Goal: Browse casually: Explore the website without a specific task or goal

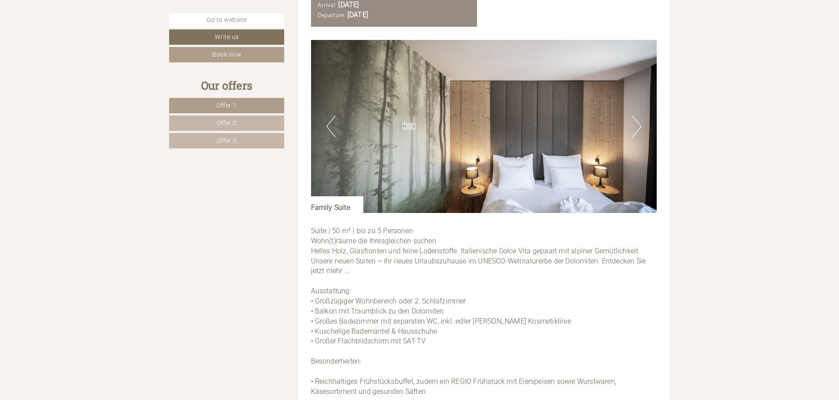
scroll to position [659, 0]
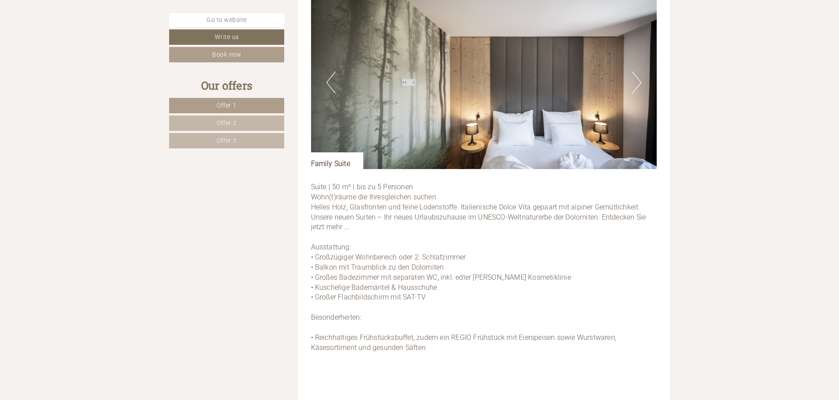
click at [637, 82] on button "Next" at bounding box center [636, 83] width 9 height 22
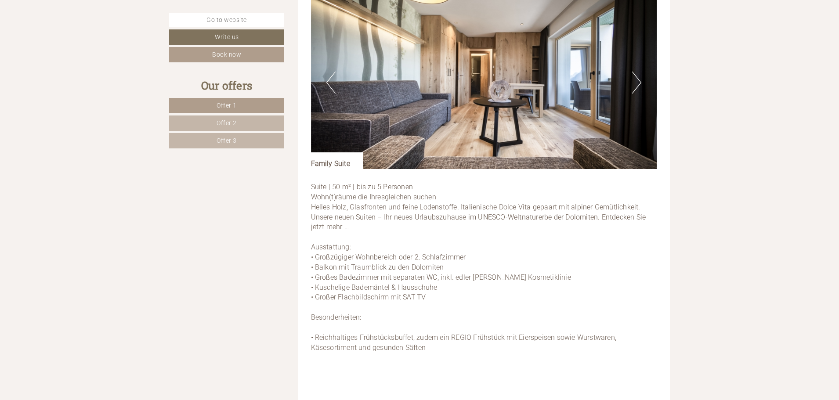
click at [637, 82] on button "Next" at bounding box center [636, 83] width 9 height 22
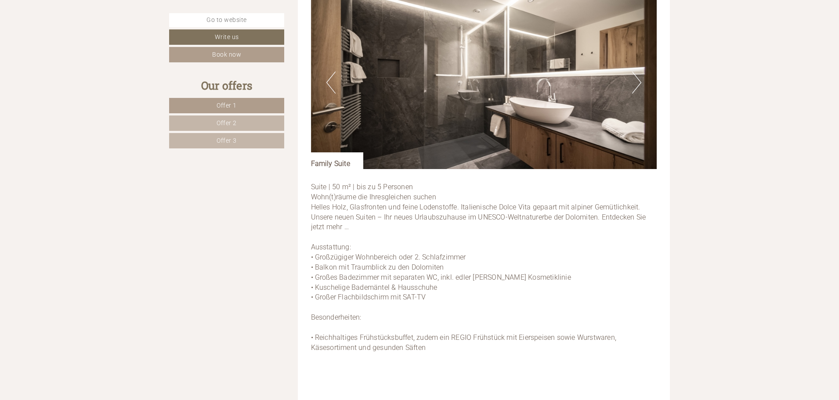
click at [637, 82] on button "Next" at bounding box center [636, 83] width 9 height 22
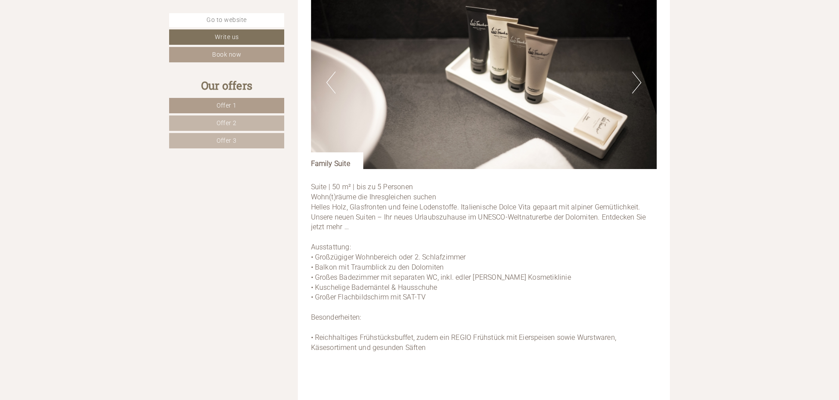
click at [637, 82] on button "Next" at bounding box center [636, 83] width 9 height 22
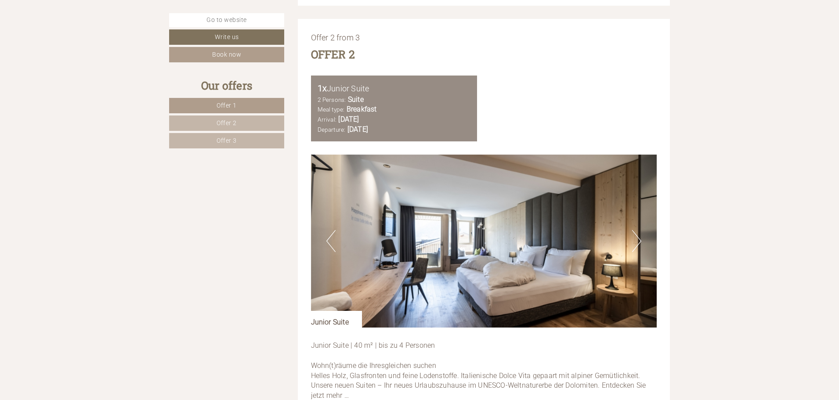
scroll to position [1406, 0]
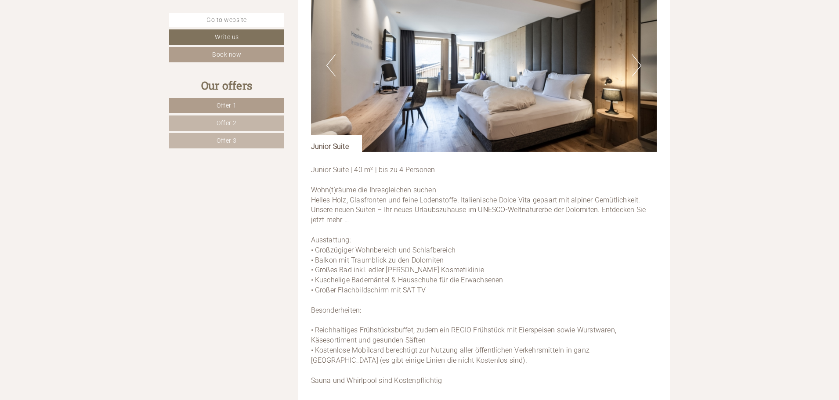
click at [635, 71] on button "Next" at bounding box center [636, 65] width 9 height 22
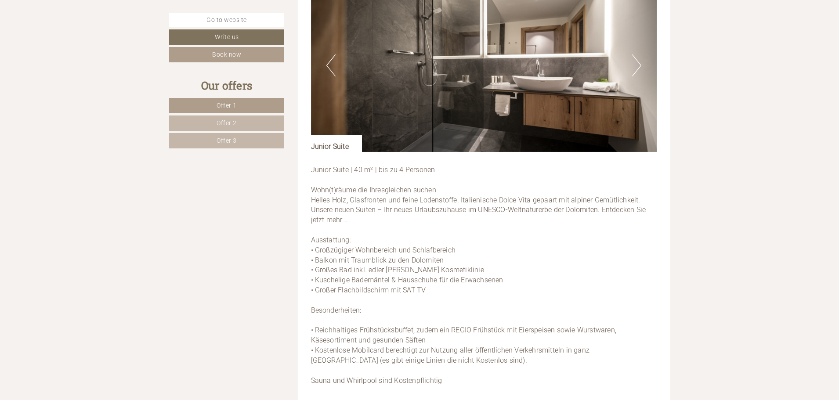
click at [635, 71] on button "Next" at bounding box center [636, 65] width 9 height 22
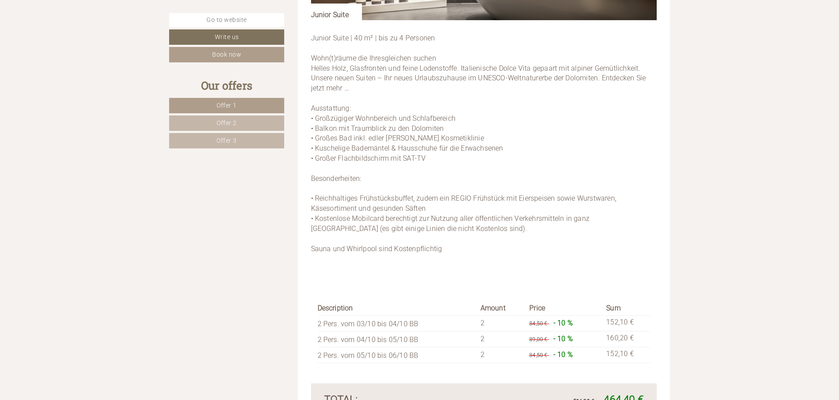
scroll to position [1450, 0]
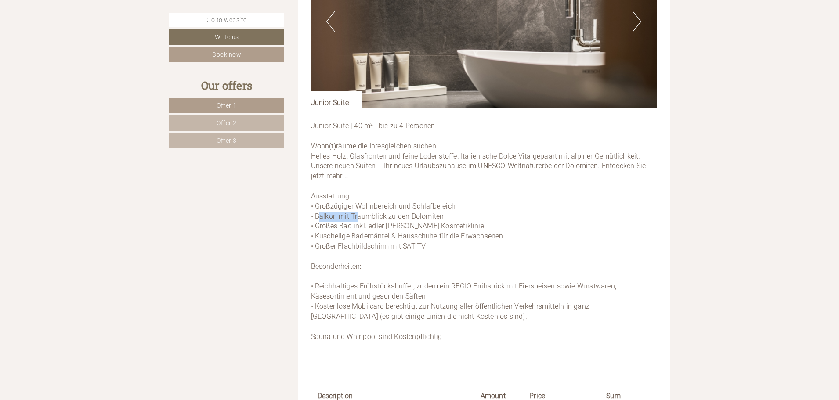
drag, startPoint x: 317, startPoint y: 216, endPoint x: 358, endPoint y: 214, distance: 40.9
click at [358, 214] on p "Junior Suite | 40 m² | bis zu 4 Personen Wohn(t)räume die Ihresgleichen suchen …" at bounding box center [484, 236] width 346 height 231
click at [378, 263] on p "Junior Suite | 40 m² | bis zu 4 Personen Wohn(t)räume die Ihresgleichen suchen …" at bounding box center [484, 236] width 346 height 231
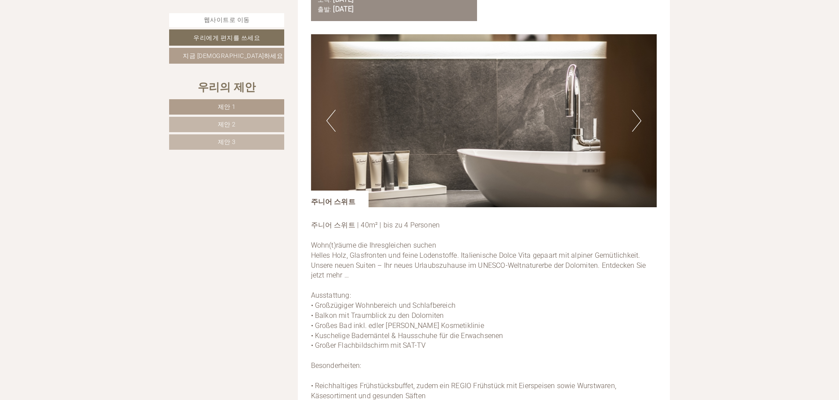
scroll to position [1440, 0]
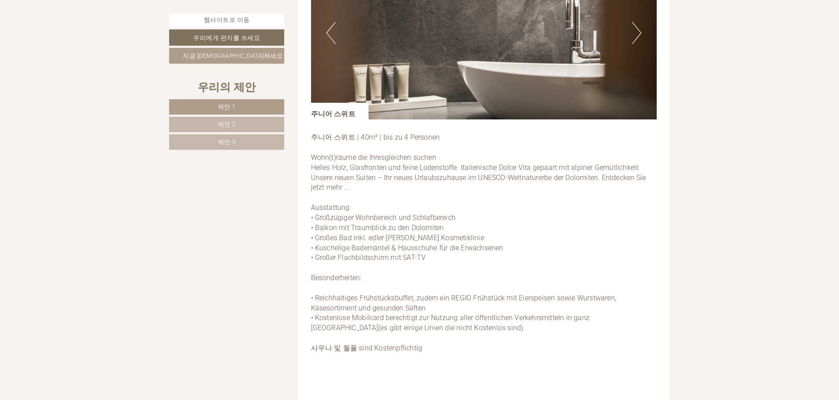
drag, startPoint x: 197, startPoint y: 255, endPoint x: 702, endPoint y: 204, distance: 507.3
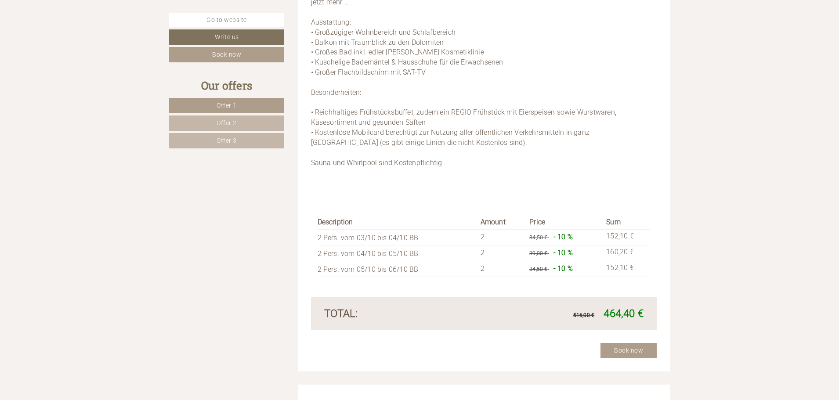
scroll to position [1755, 0]
